Goal: Information Seeking & Learning: Learn about a topic

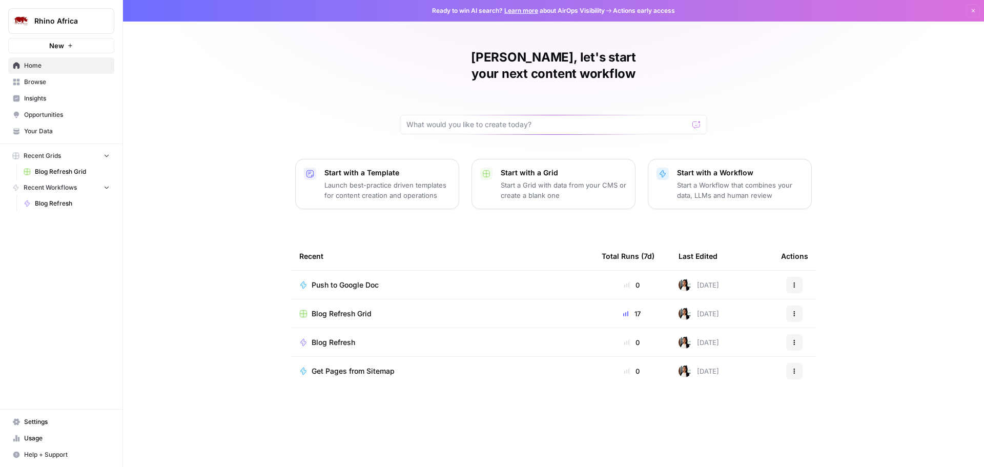
click at [48, 115] on span "Opportunities" at bounding box center [67, 114] width 86 height 9
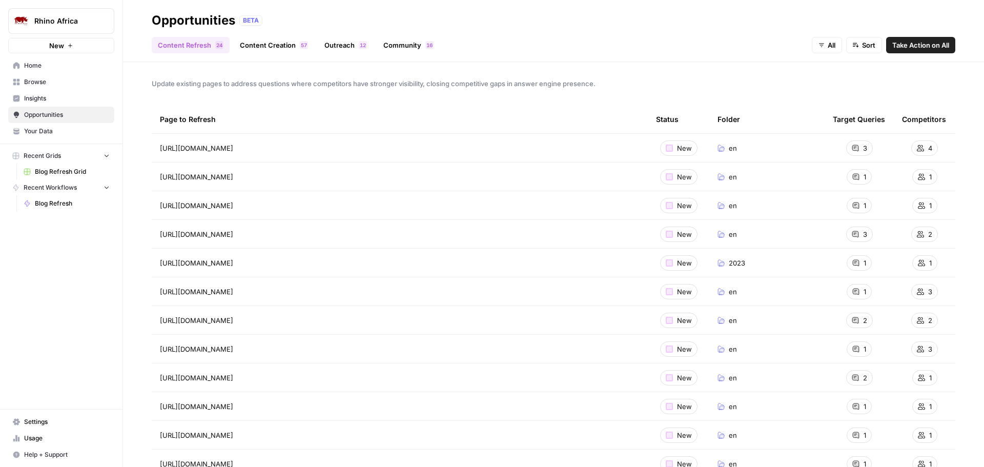
click at [39, 98] on span "Insights" at bounding box center [67, 98] width 86 height 9
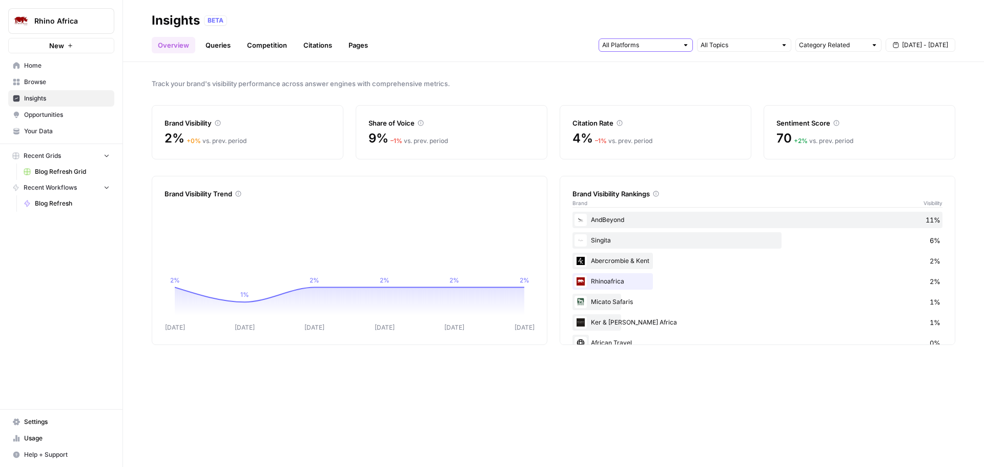
click at [662, 44] on input "text" at bounding box center [640, 45] width 76 height 10
click at [742, 46] on input "text" at bounding box center [738, 45] width 76 height 10
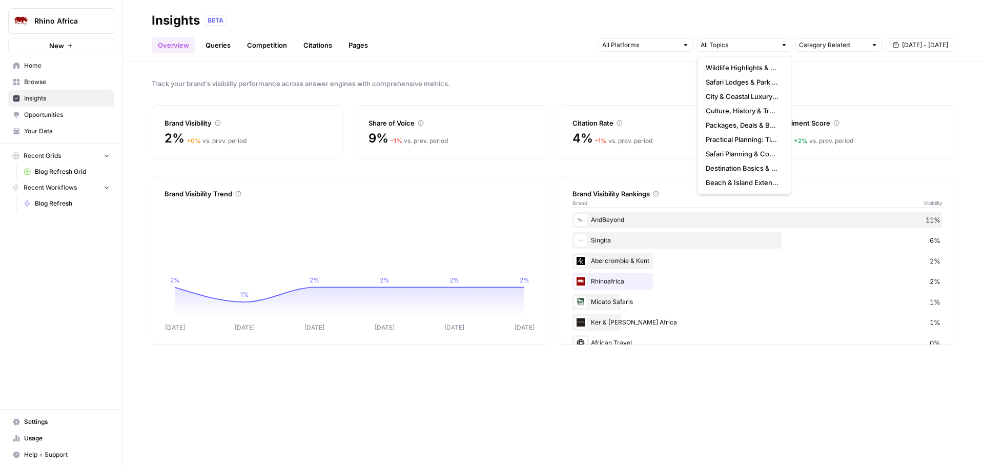
click at [824, 85] on span "Track your brand's visibility performance across answer engines with comprehens…" at bounding box center [553, 83] width 803 height 10
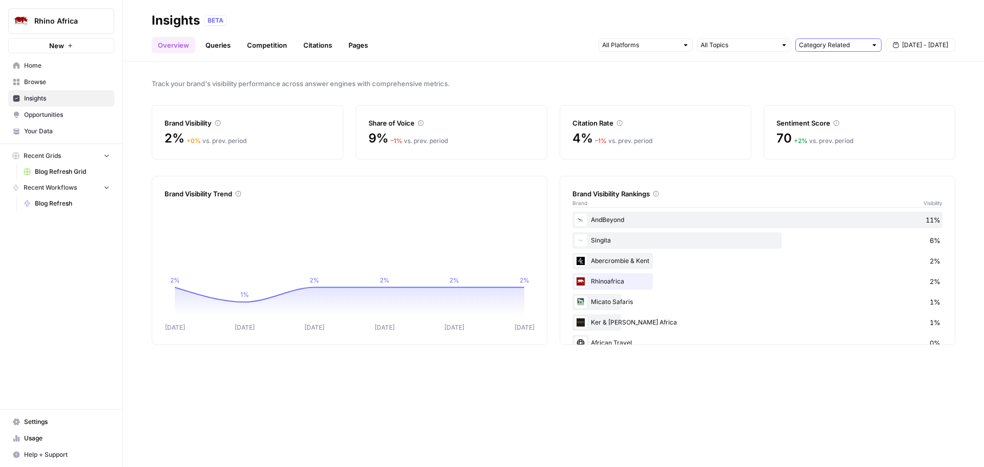
click at [834, 48] on input "text" at bounding box center [833, 45] width 68 height 10
type input "Category Related"
click at [633, 87] on span "Track your brand's visibility performance across answer engines with comprehens…" at bounding box center [553, 83] width 803 height 10
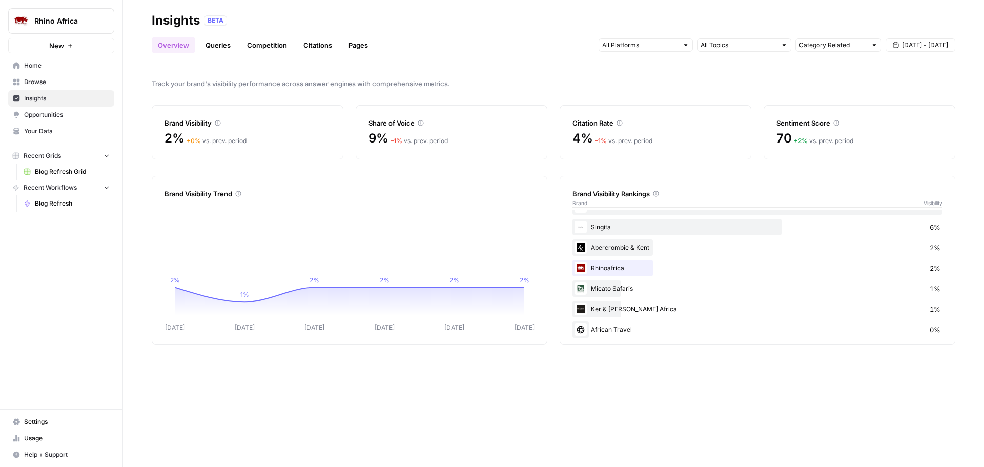
scroll to position [19, 0]
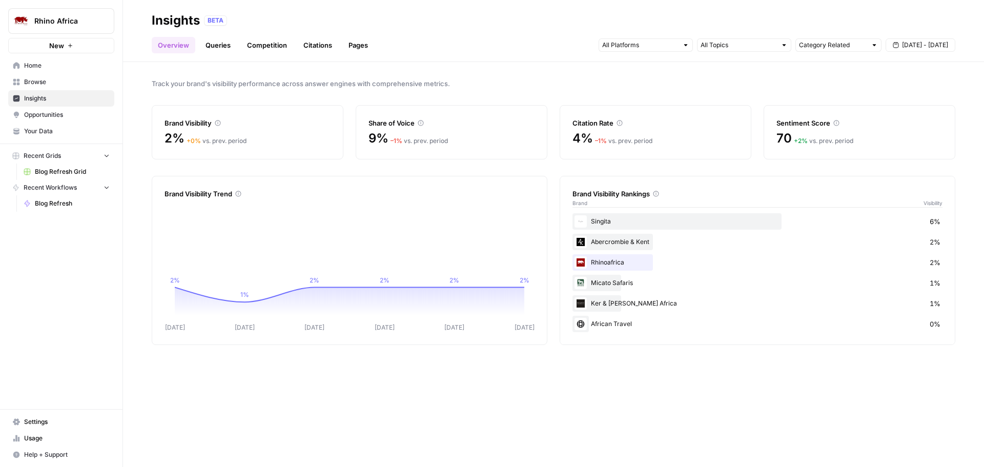
click at [221, 41] on link "Queries" at bounding box center [217, 45] width 37 height 16
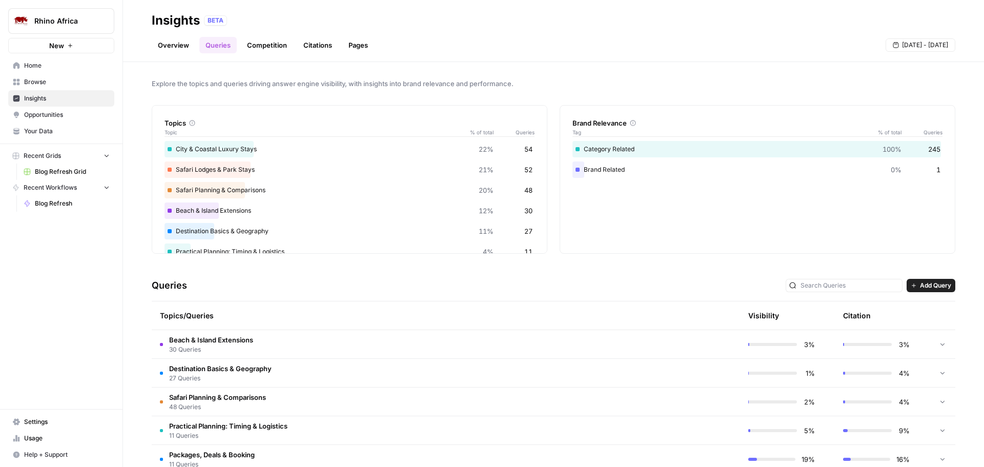
click at [262, 47] on link "Competition" at bounding box center [267, 45] width 52 height 16
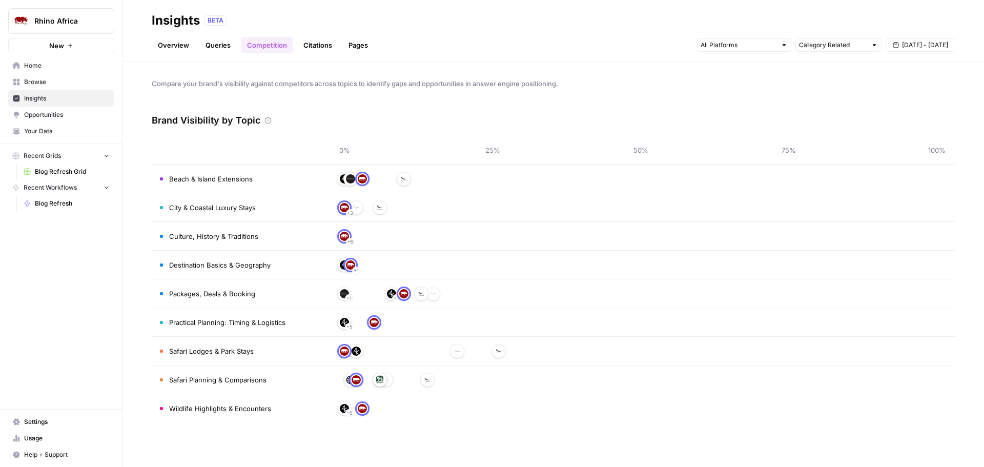
click at [322, 48] on link "Citations" at bounding box center [317, 45] width 41 height 16
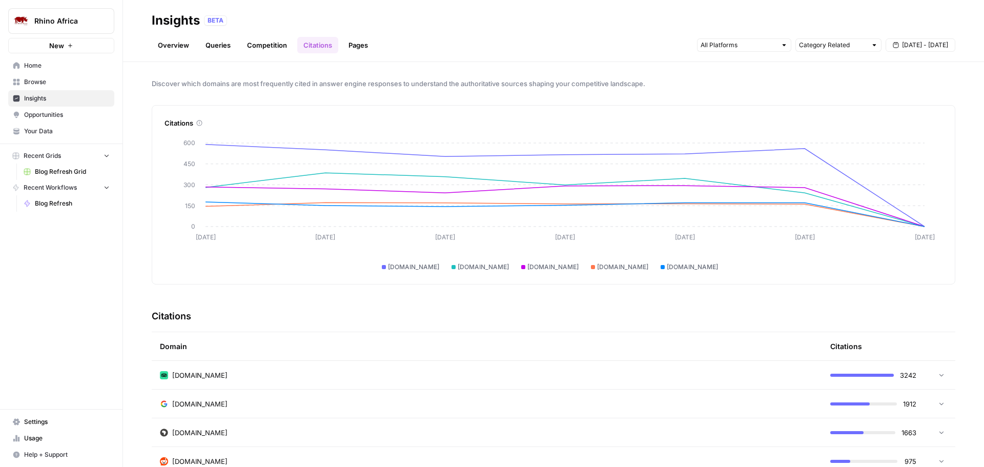
click at [534, 268] on span "go2africa.com" at bounding box center [552, 266] width 51 height 9
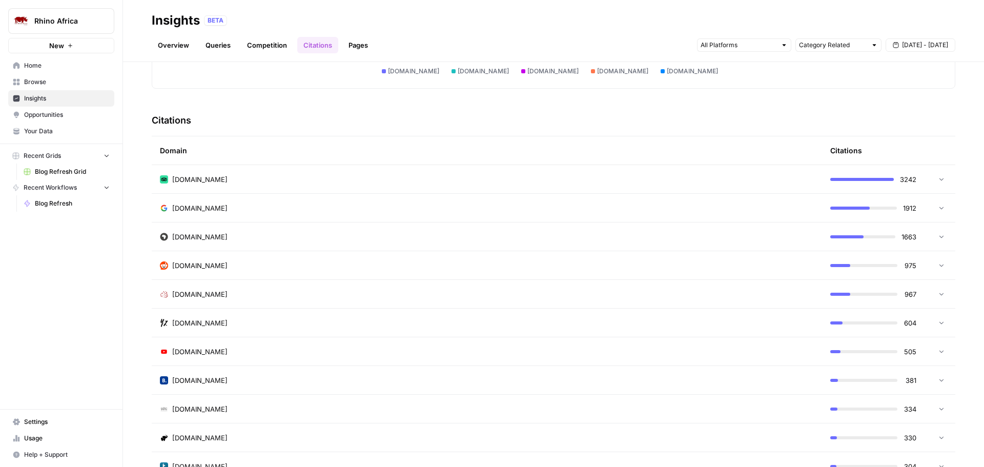
scroll to position [205, 0]
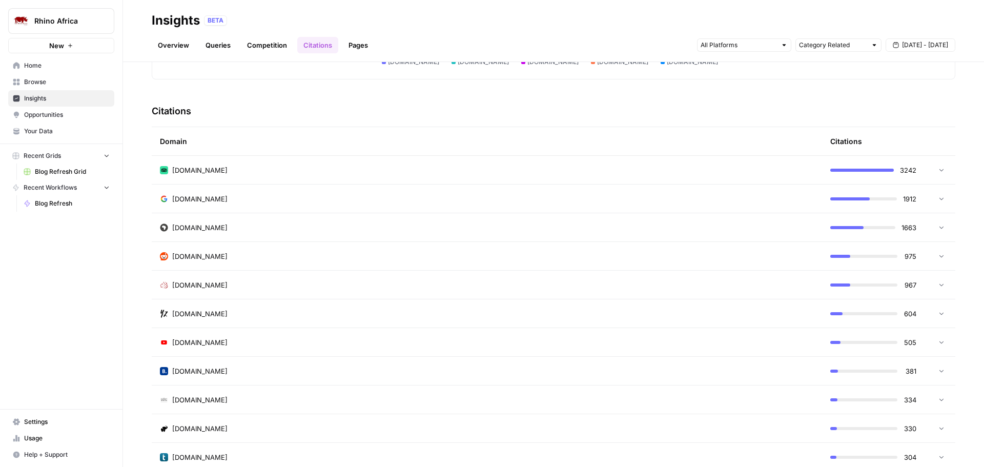
click at [937, 226] on icon at bounding box center [940, 226] width 7 height 7
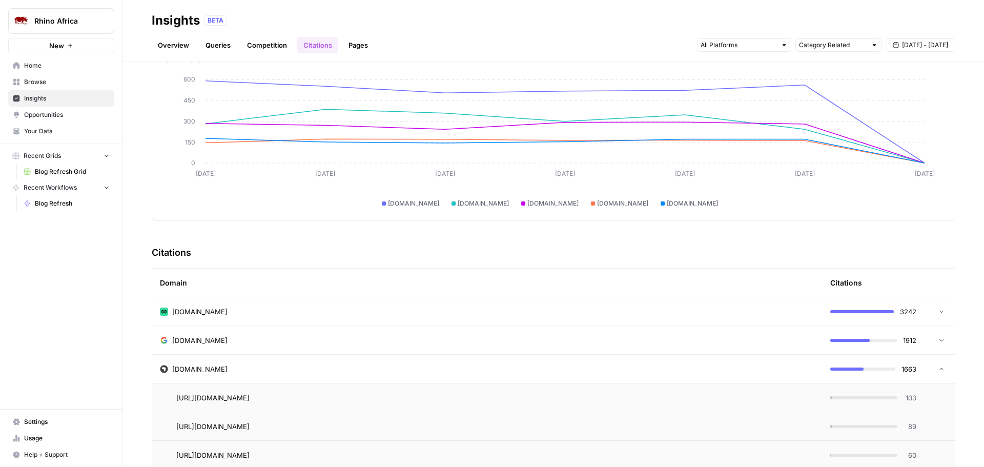
scroll to position [0, 0]
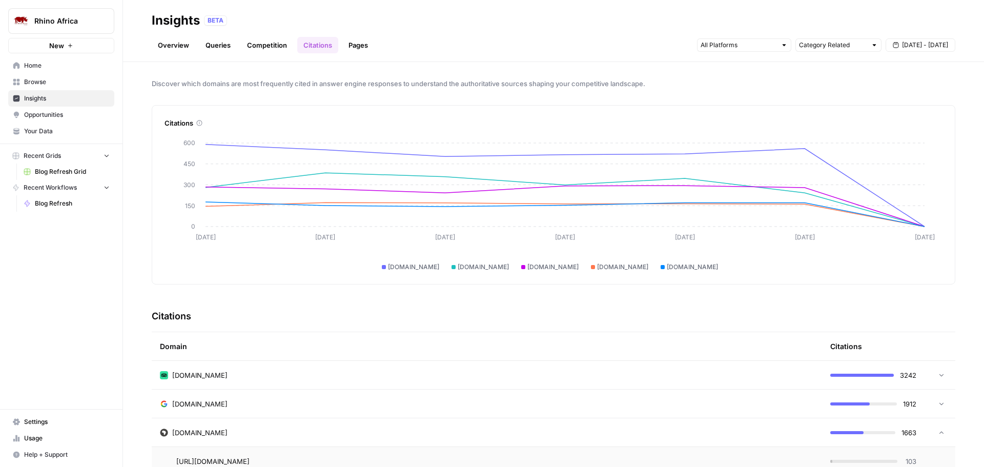
click at [356, 49] on link "Pages" at bounding box center [358, 45] width 32 height 16
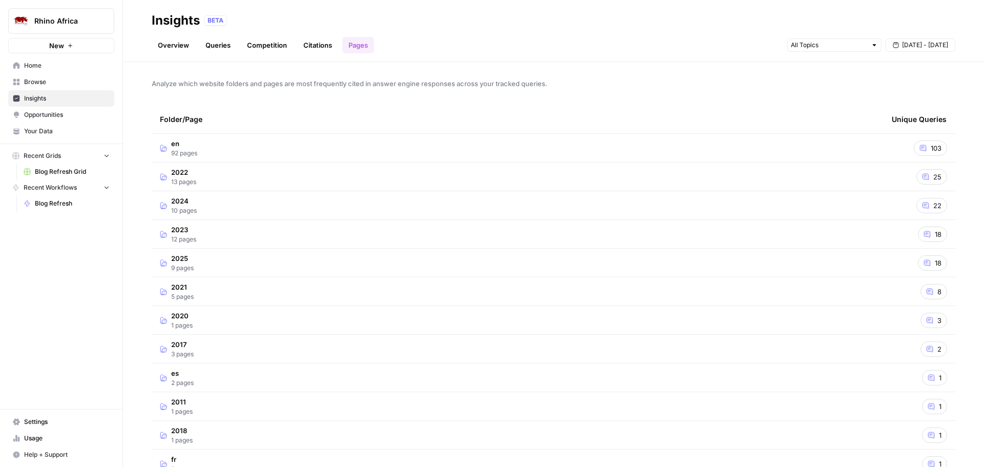
click at [192, 151] on span "92 pages" at bounding box center [184, 153] width 26 height 9
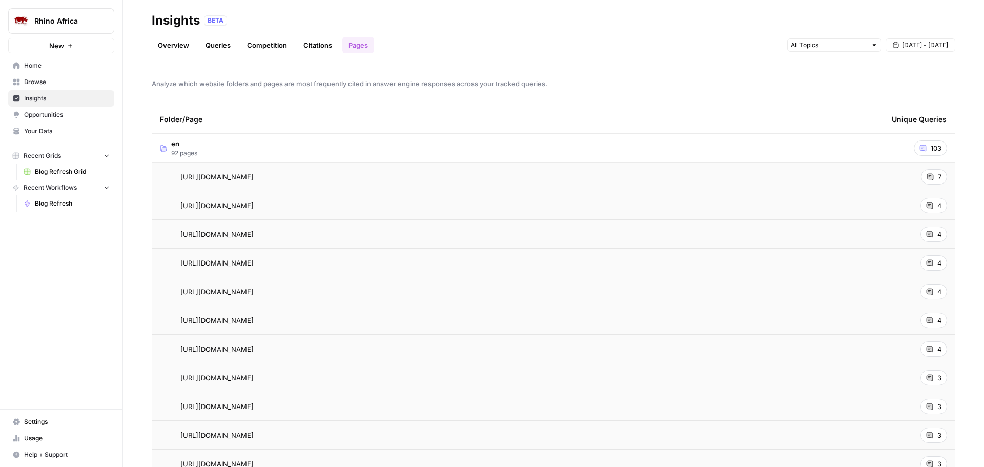
click at [205, 148] on td "en 92 pages" at bounding box center [518, 148] width 732 height 28
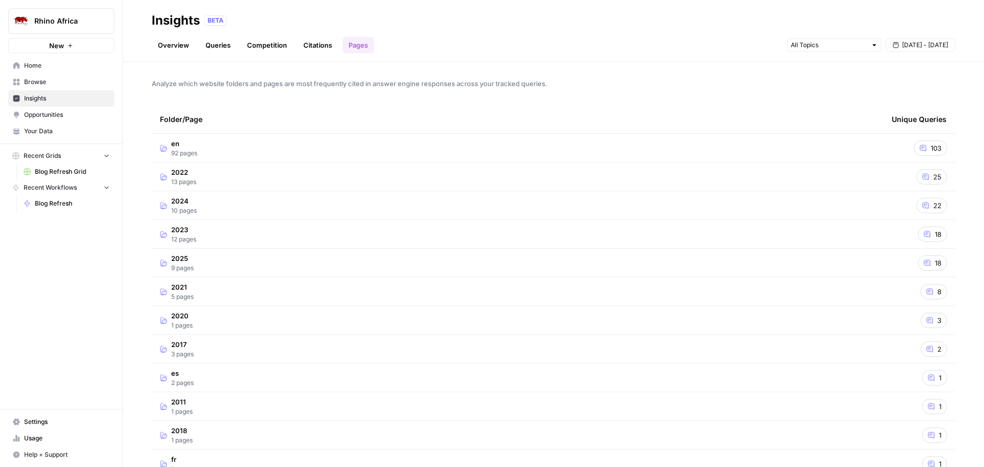
click at [193, 181] on span "13 pages" at bounding box center [183, 181] width 25 height 9
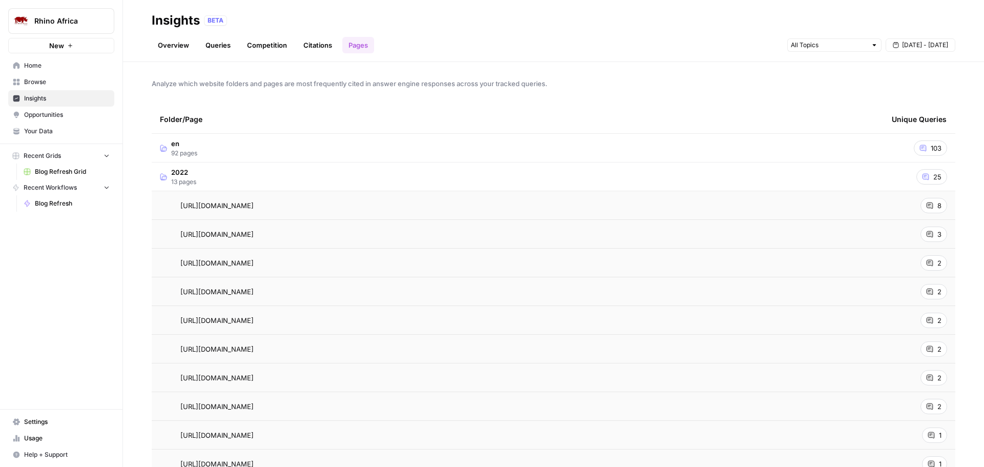
click at [264, 175] on td "2022 13 pages" at bounding box center [518, 176] width 732 height 28
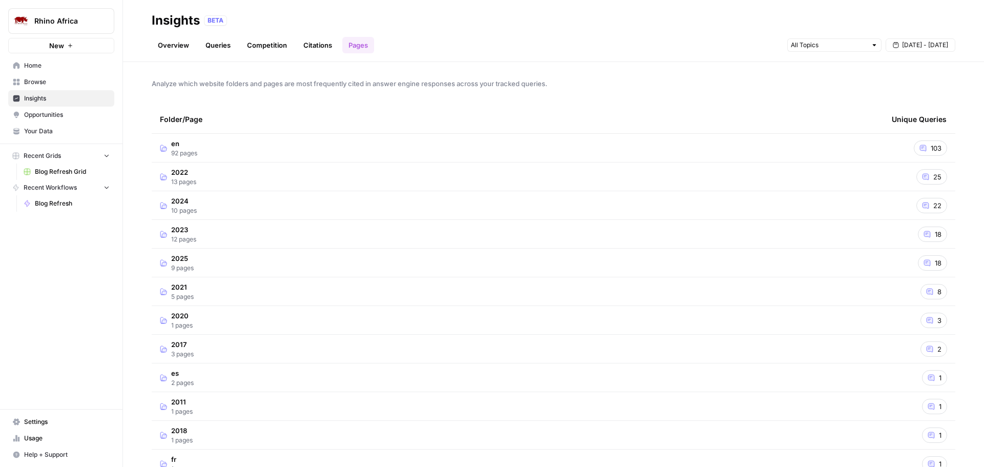
scroll to position [51, 0]
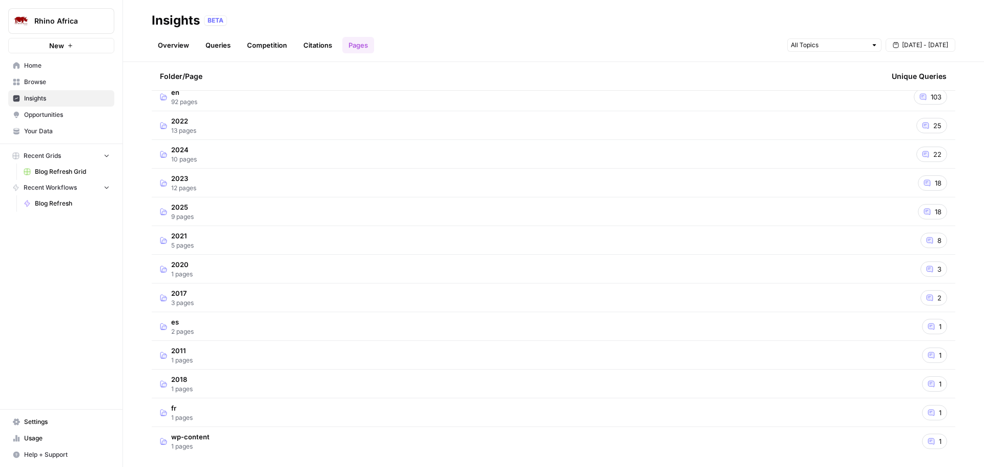
click at [232, 209] on td "2025 9 pages" at bounding box center [518, 211] width 732 height 28
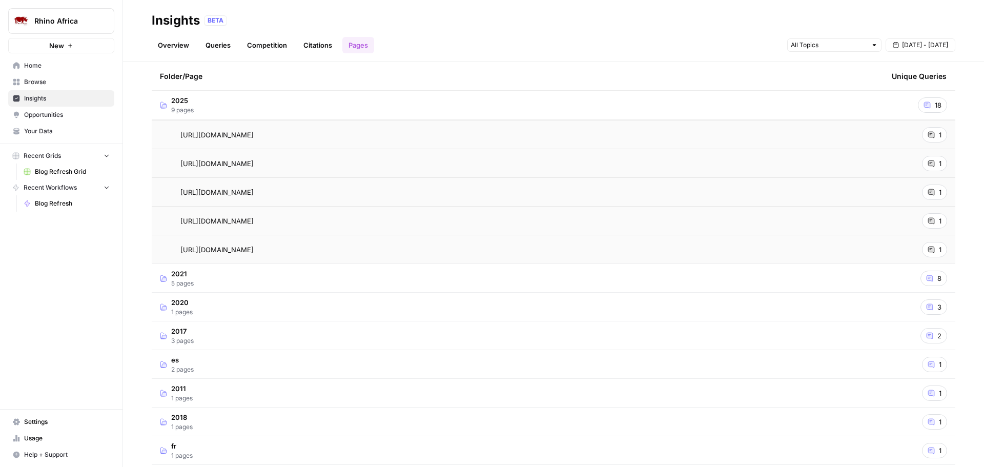
scroll to position [315, 0]
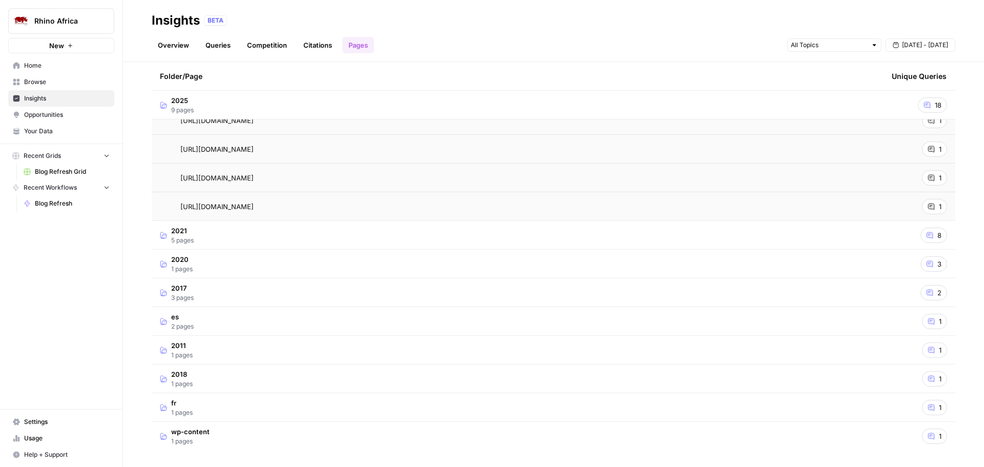
click at [209, 401] on td "fr 1 pages" at bounding box center [518, 407] width 732 height 28
click at [251, 439] on td "wp-content 1 pages" at bounding box center [518, 436] width 732 height 29
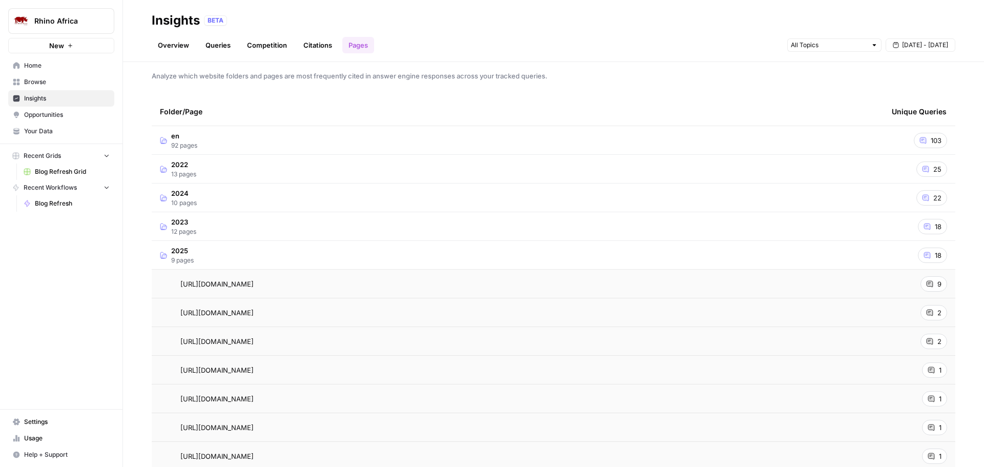
scroll to position [0, 0]
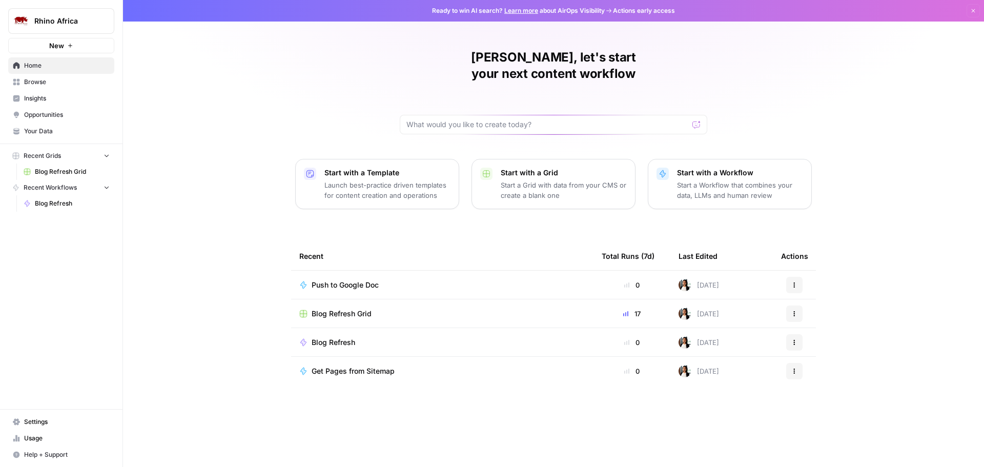
click at [42, 84] on span "Browse" at bounding box center [67, 81] width 86 height 9
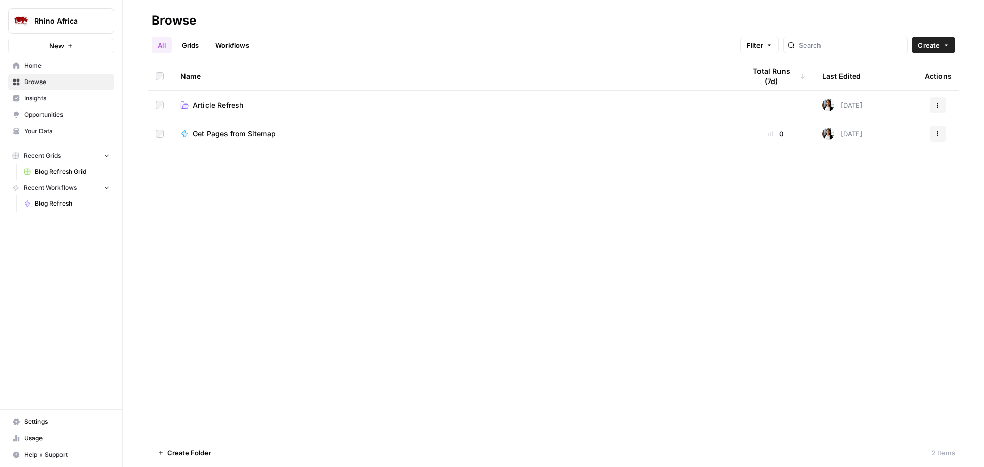
click at [37, 97] on span "Insights" at bounding box center [67, 98] width 86 height 9
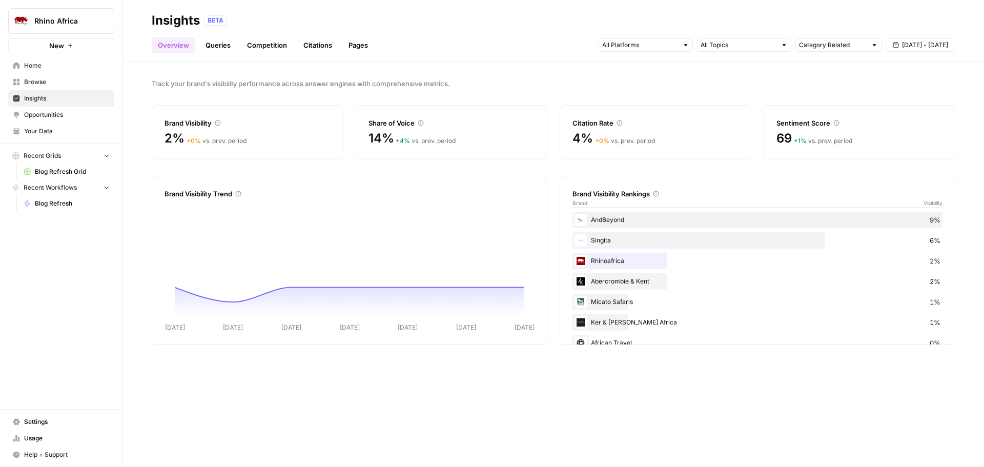
click at [206, 50] on link "Queries" at bounding box center [217, 45] width 37 height 16
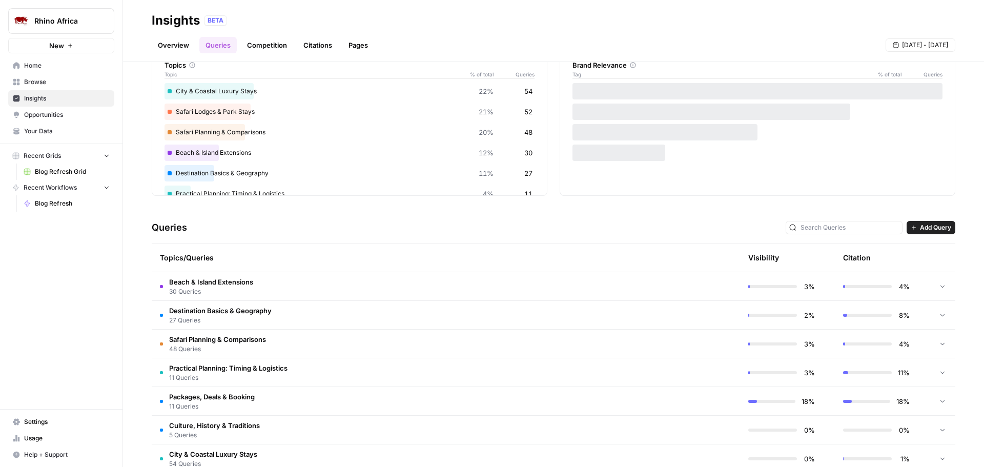
scroll to position [138, 0]
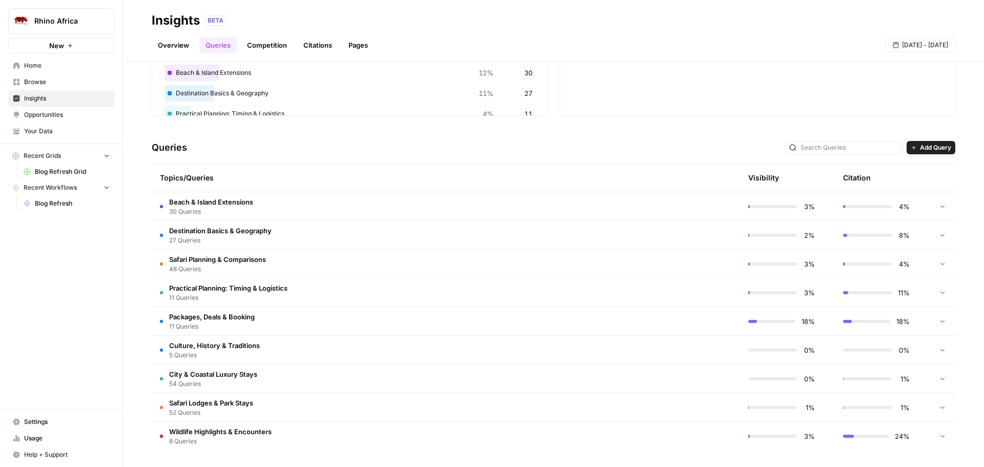
click at [938, 232] on icon at bounding box center [941, 234] width 7 height 7
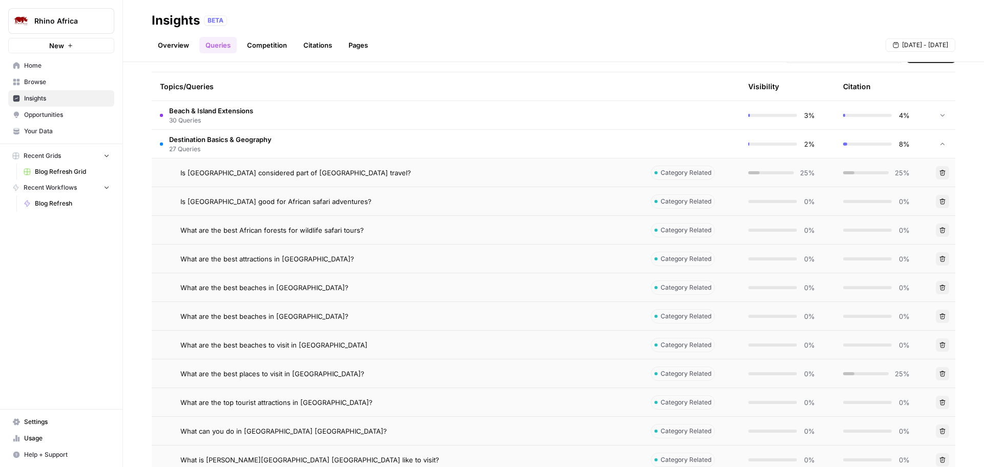
scroll to position [240, 0]
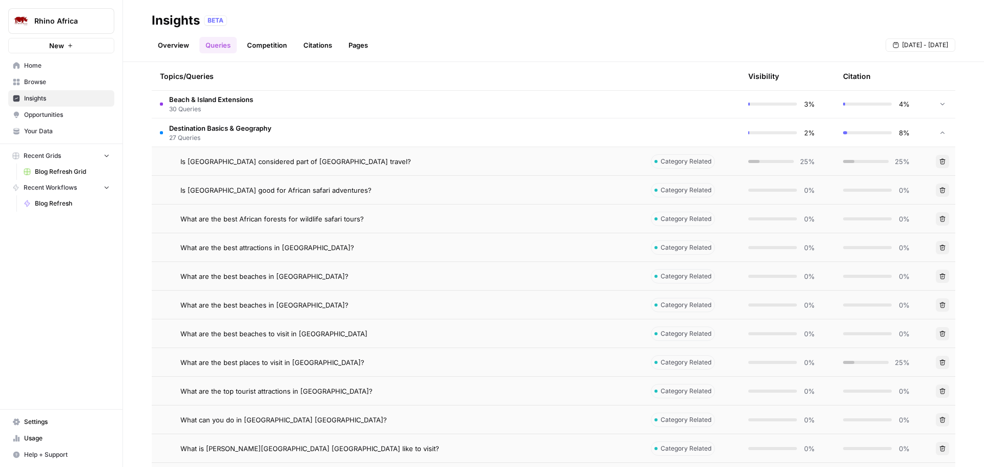
click at [312, 219] on span "What are the best African forests for wildlife safari tours?" at bounding box center [271, 219] width 183 height 10
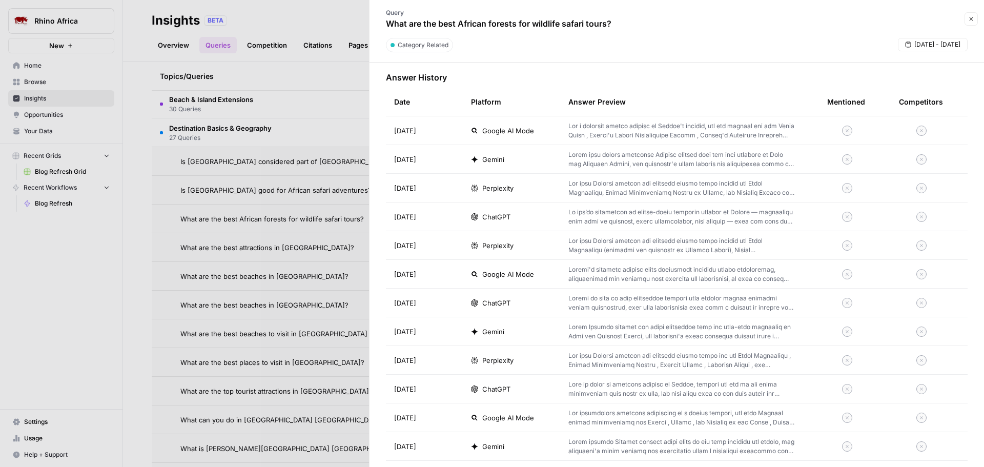
scroll to position [205, 0]
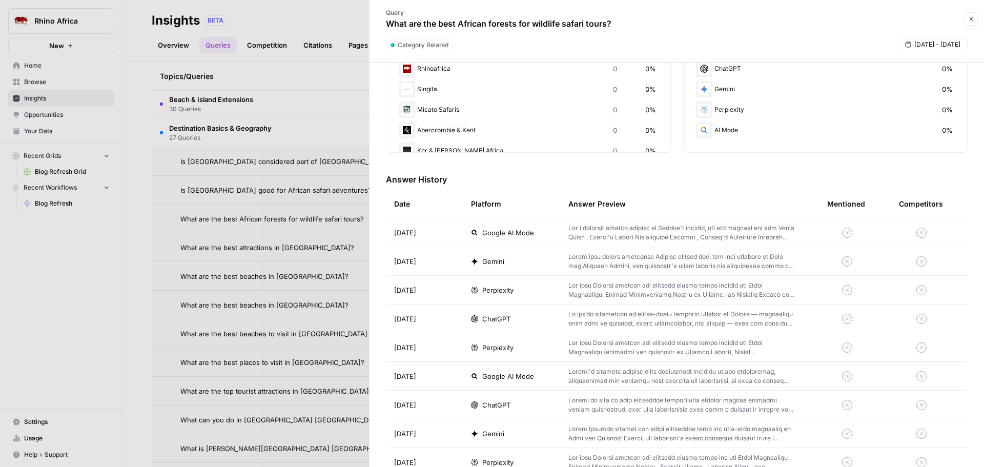
click at [696, 231] on p at bounding box center [681, 232] width 226 height 18
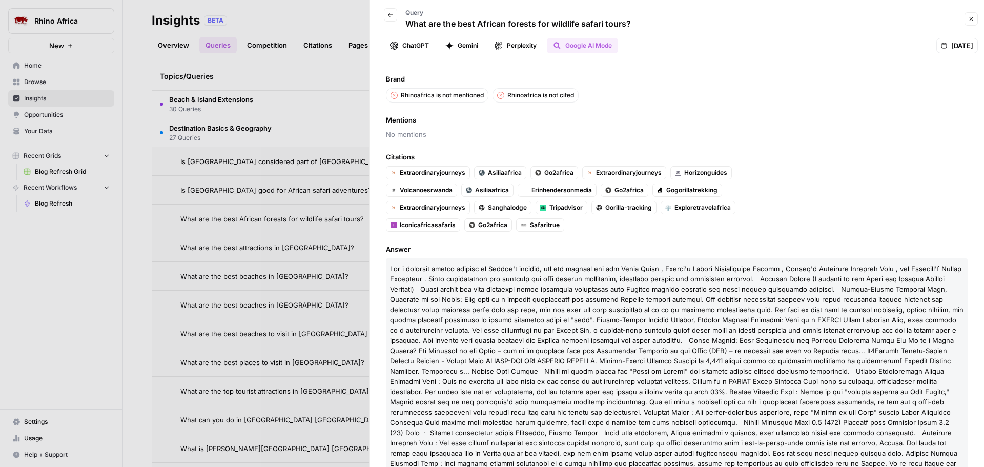
click at [392, 8] on button "Back" at bounding box center [390, 14] width 13 height 13
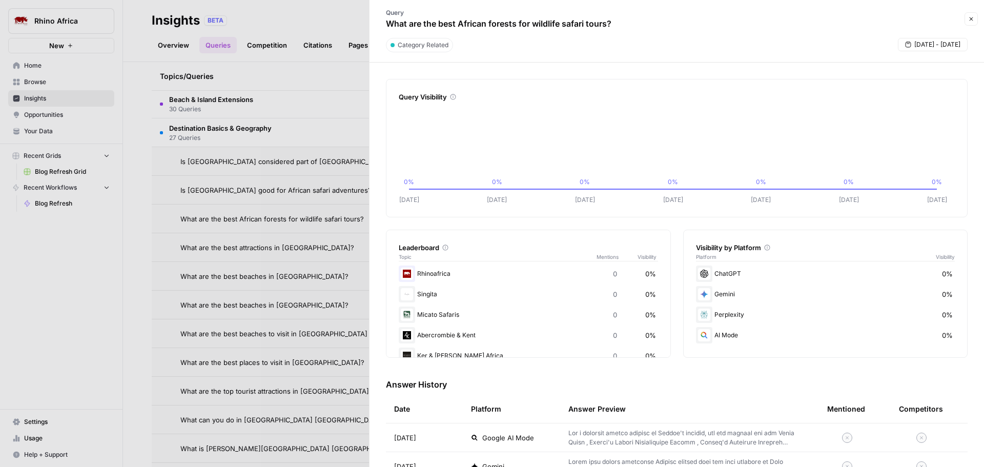
click at [971, 17] on icon "button" at bounding box center [971, 19] width 6 height 6
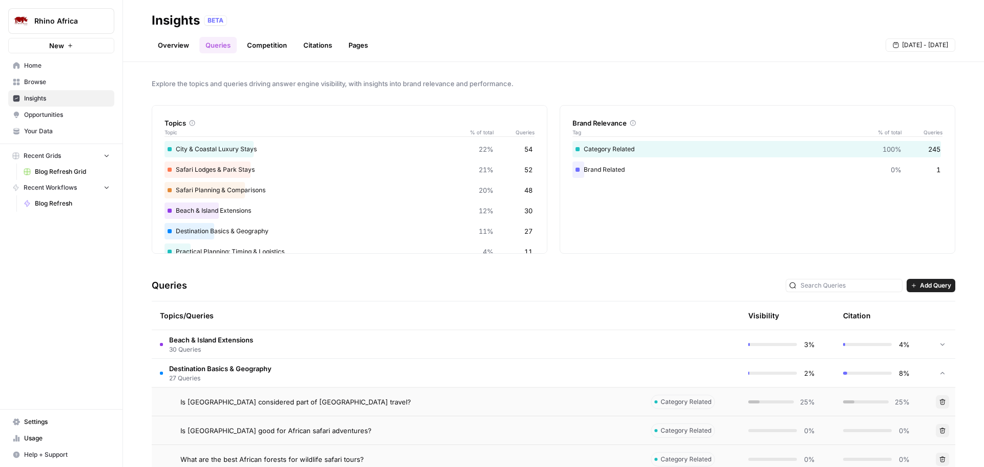
click at [275, 47] on link "Competition" at bounding box center [267, 45] width 52 height 16
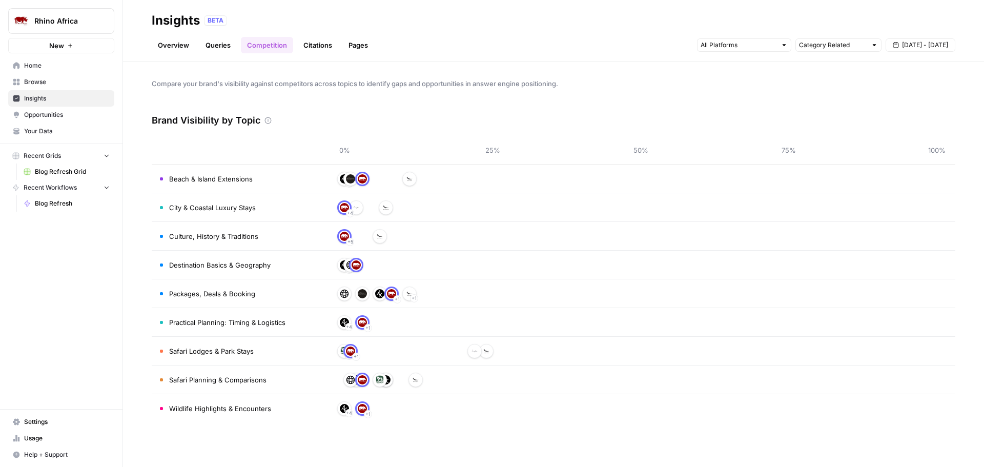
click at [213, 43] on link "Queries" at bounding box center [217, 45] width 37 height 16
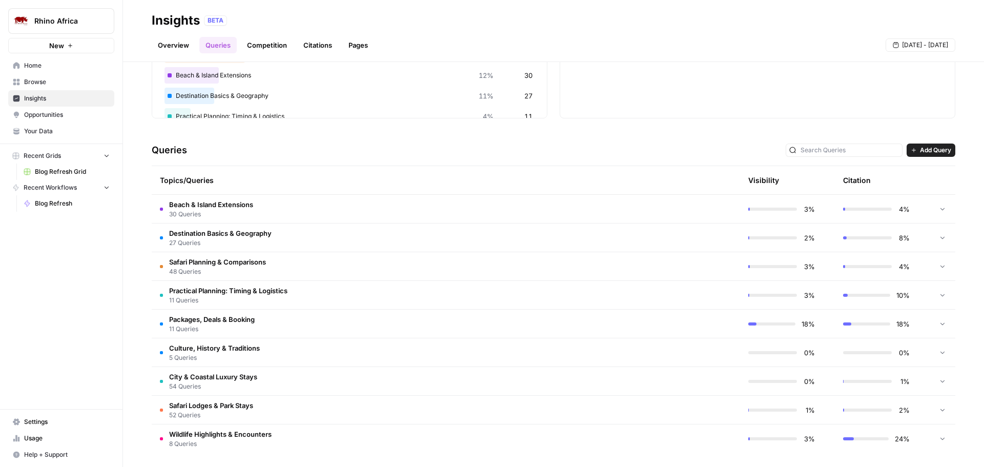
scroll to position [138, 0]
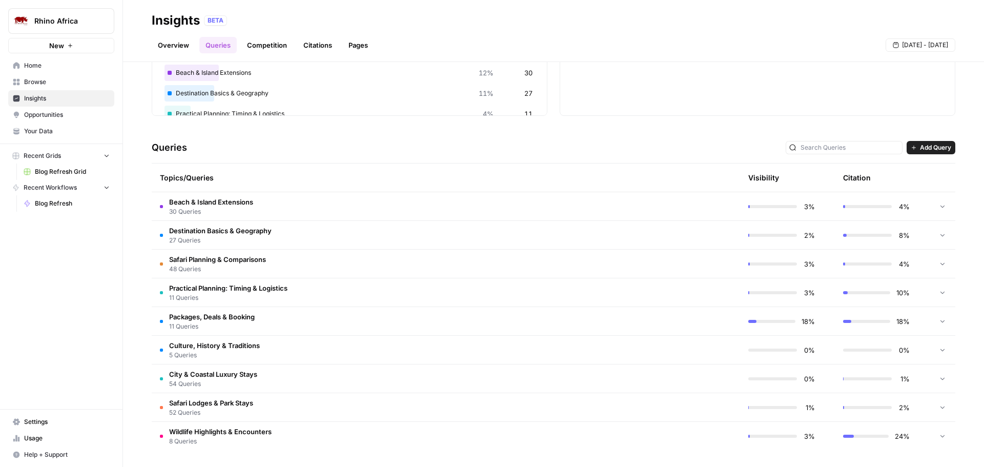
click at [195, 312] on span "Packages, Deals & Booking" at bounding box center [212, 316] width 86 height 10
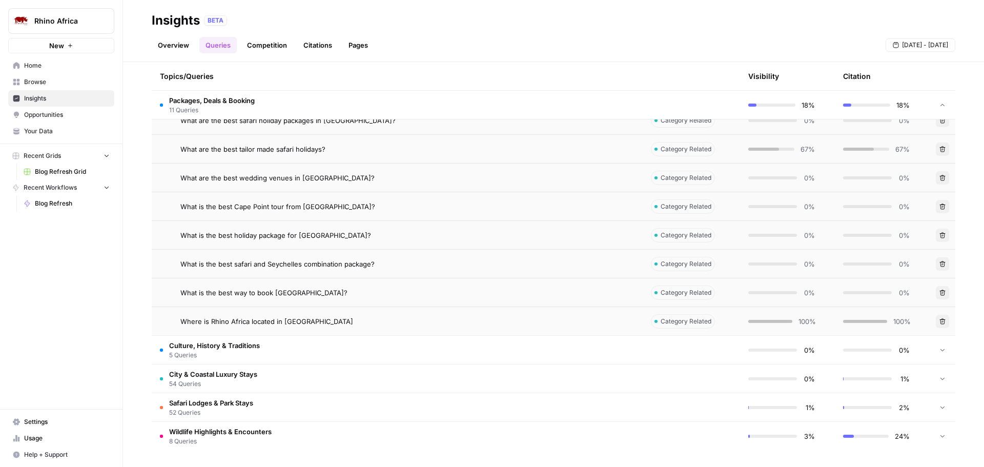
scroll to position [402, 0]
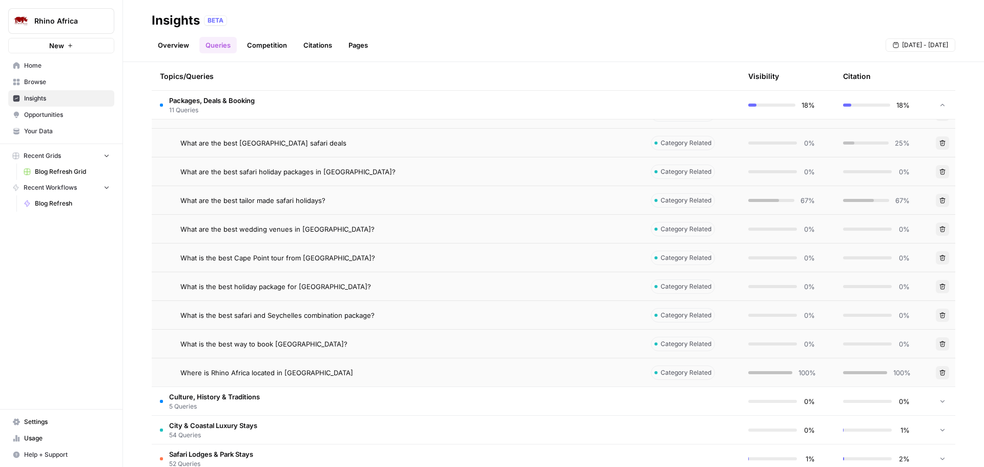
click at [253, 196] on span "What are the best tailor made safari holidays?" at bounding box center [252, 200] width 145 height 10
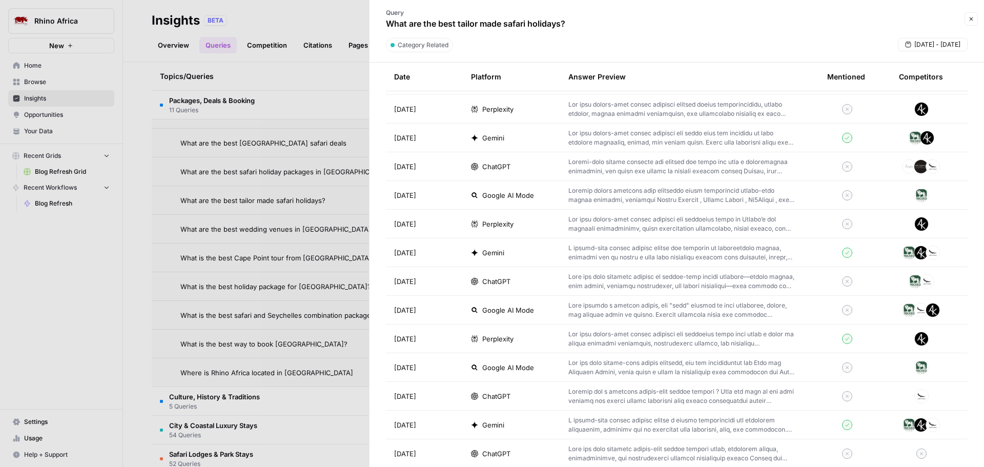
scroll to position [1127, 0]
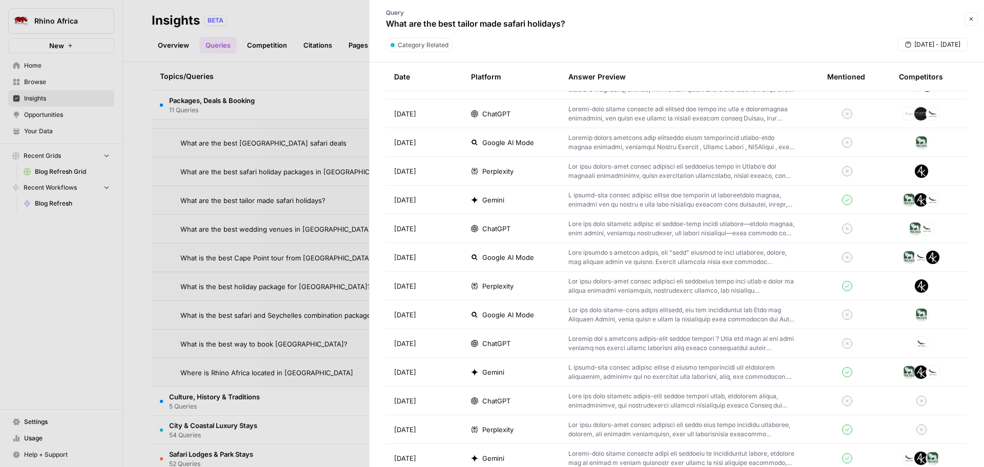
click at [594, 283] on p at bounding box center [681, 286] width 226 height 18
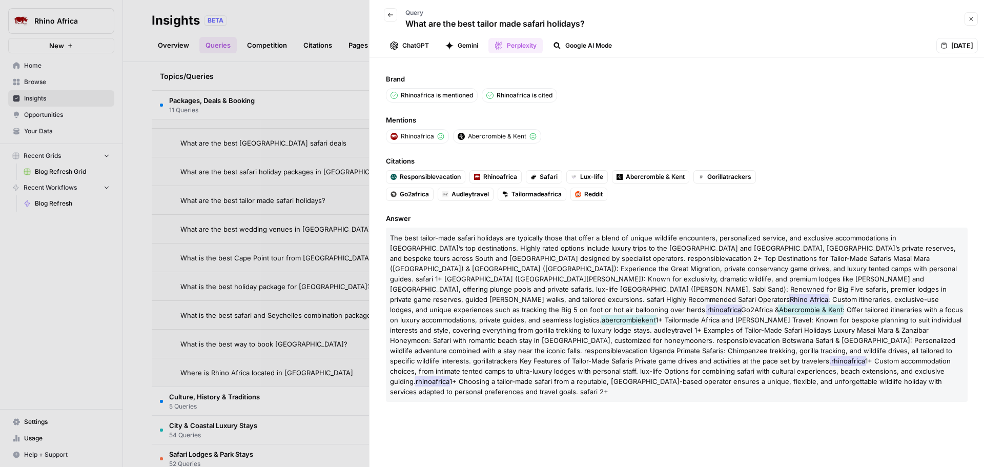
click at [421, 194] on span "Go2africa" at bounding box center [414, 194] width 29 height 9
drag, startPoint x: 406, startPoint y: 191, endPoint x: 682, endPoint y: 134, distance: 282.0
click at [682, 134] on ul "Rhinoafrica Abercrombie & [GEOGRAPHIC_DATA]" at bounding box center [582, 136] width 393 height 14
click at [970, 21] on icon "button" at bounding box center [971, 19] width 6 height 6
